Goal: Transaction & Acquisition: Book appointment/travel/reservation

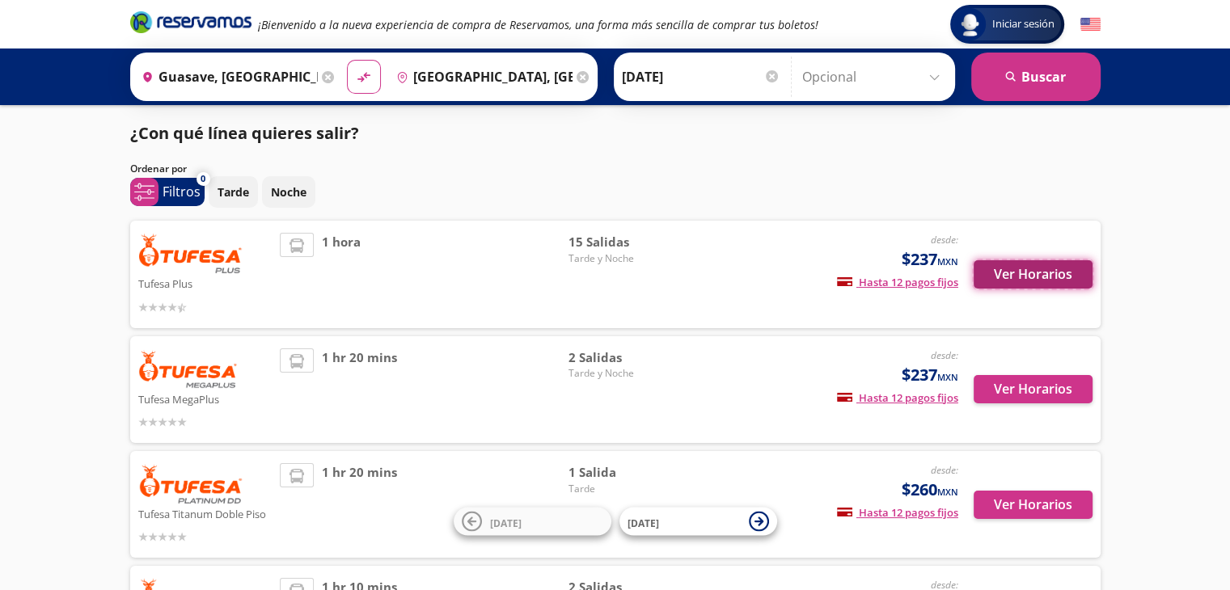
click at [1022, 273] on button "Ver Horarios" at bounding box center [1033, 274] width 119 height 28
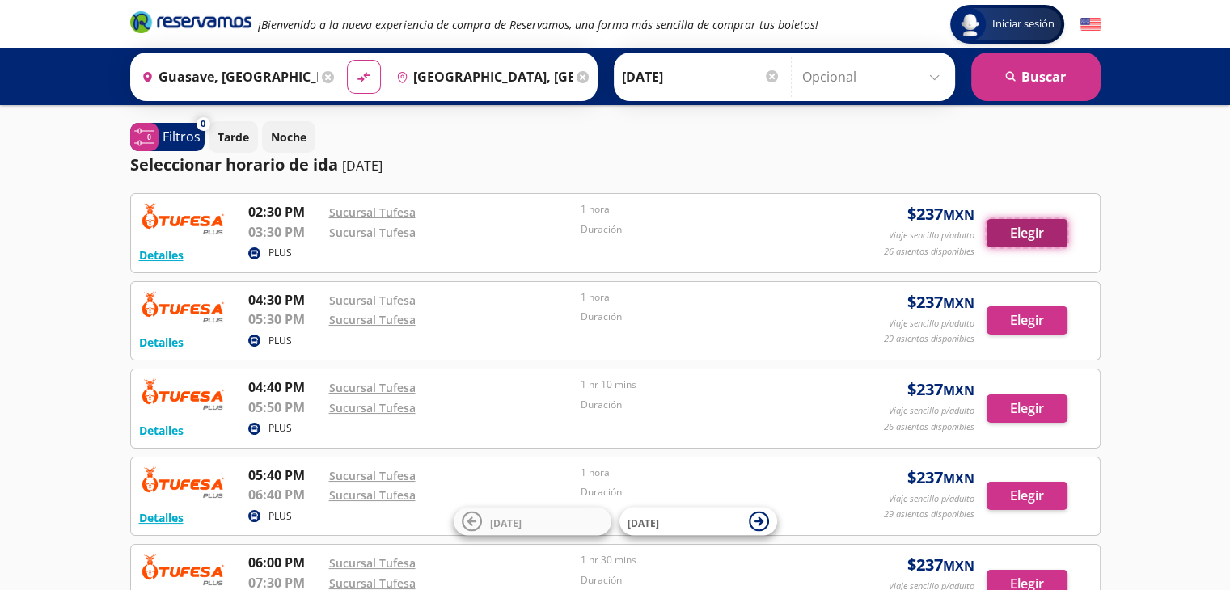
click at [1021, 227] on button "Elegir" at bounding box center [1026, 233] width 81 height 28
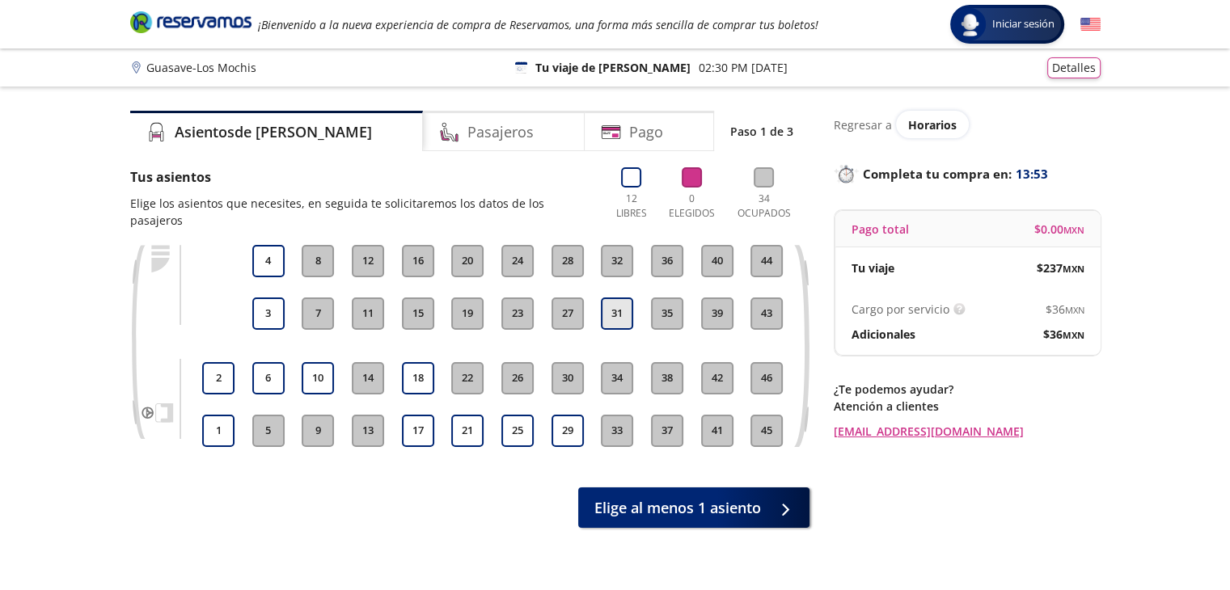
click at [610, 298] on button "31" at bounding box center [617, 314] width 32 height 32
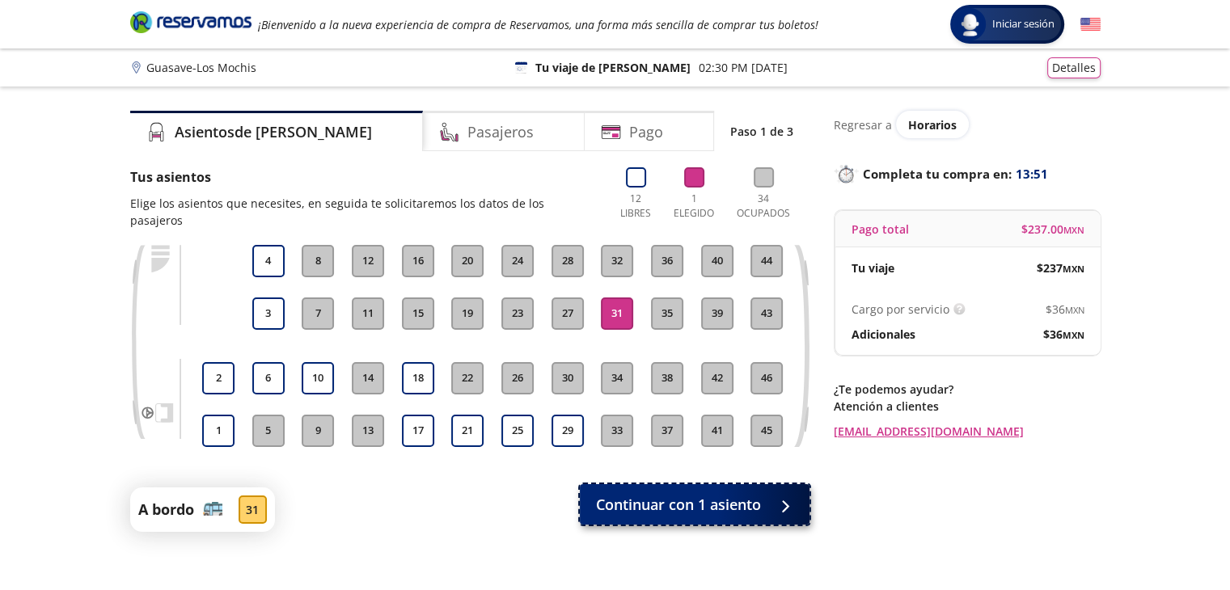
click at [676, 494] on span "Continuar con 1 asiento" at bounding box center [678, 505] width 165 height 22
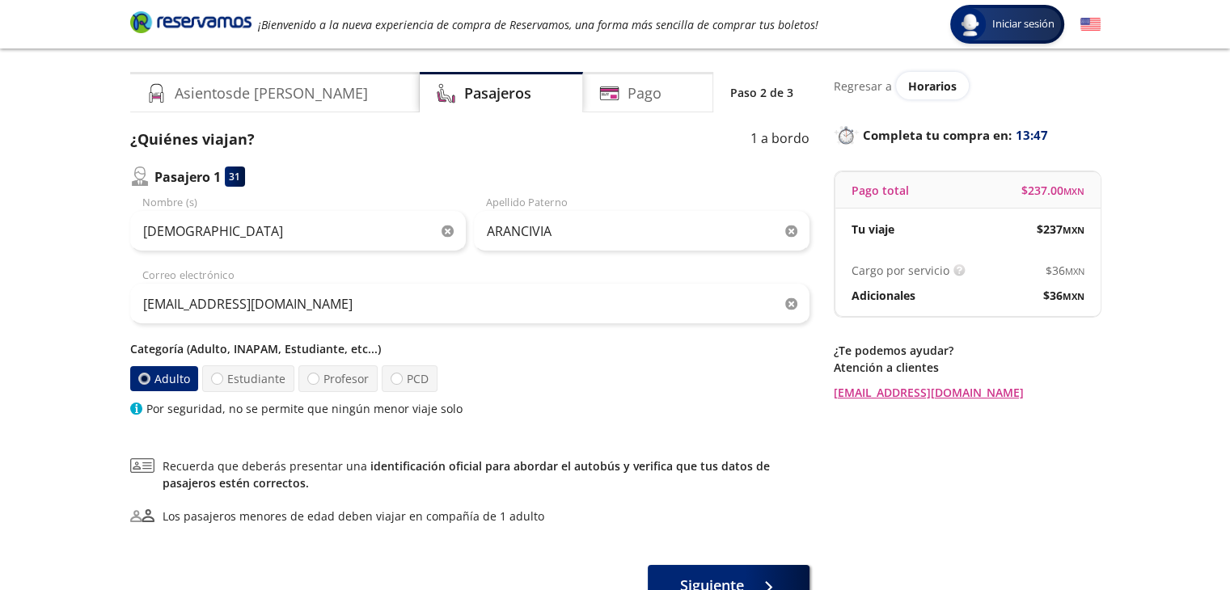
scroll to position [158, 0]
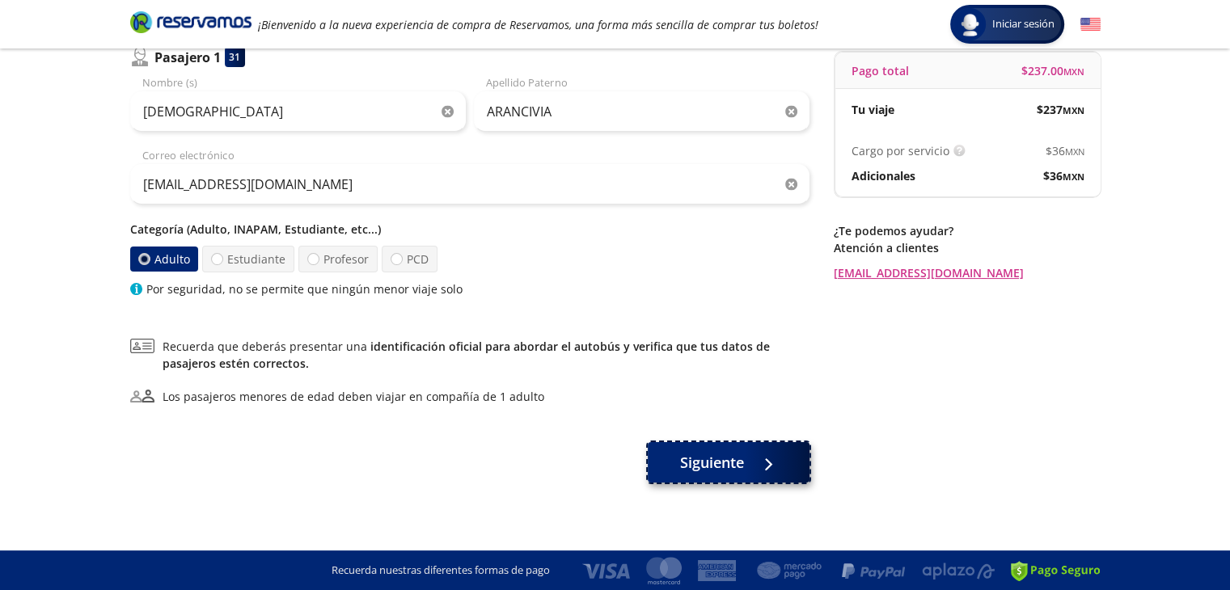
click at [710, 454] on span "Siguiente" at bounding box center [712, 463] width 64 height 22
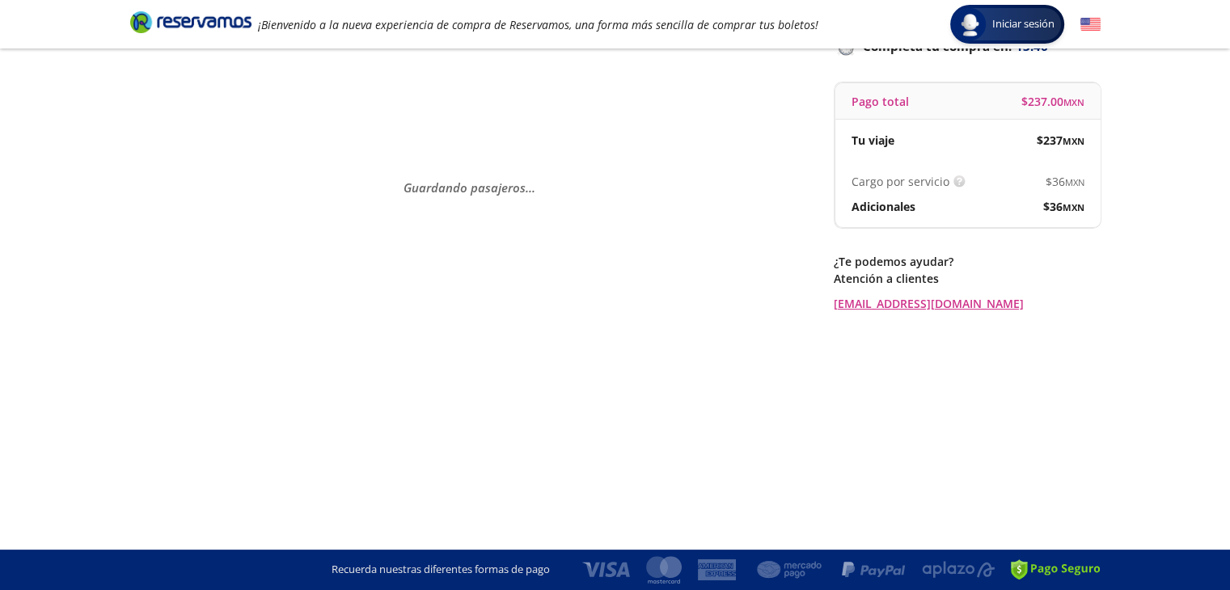
scroll to position [0, 0]
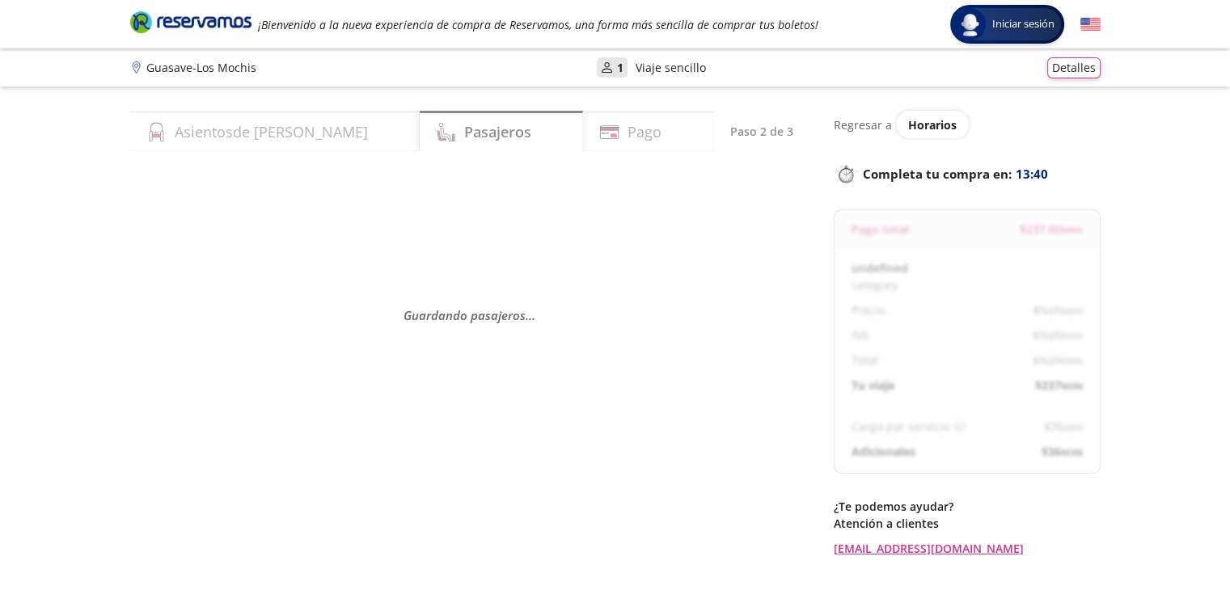
select select "MX"
